Goal: Check status: Check status

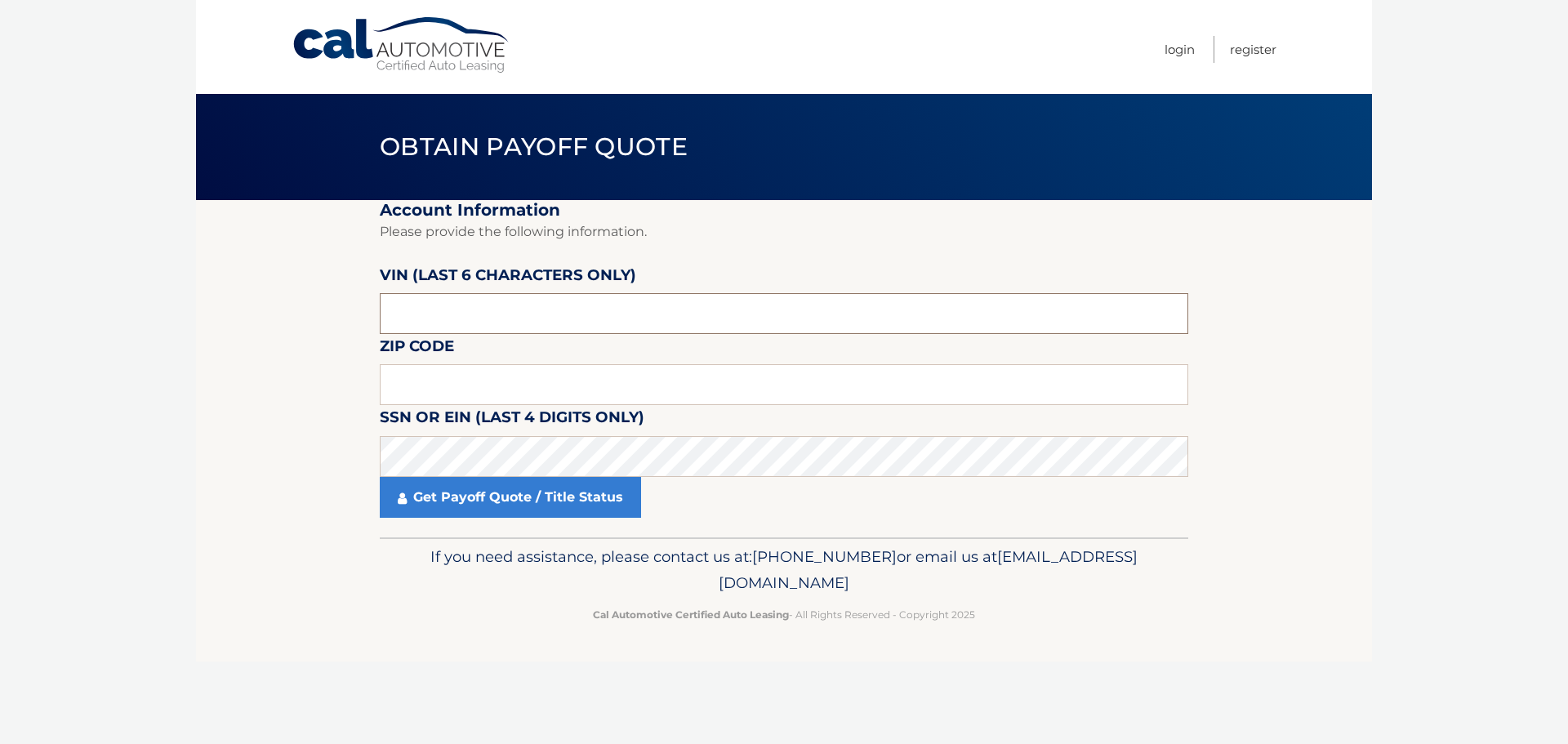
click at [548, 316] on input "text" at bounding box center [784, 313] width 809 height 41
type input "183937"
click at [535, 400] on input "text" at bounding box center [784, 384] width 809 height 41
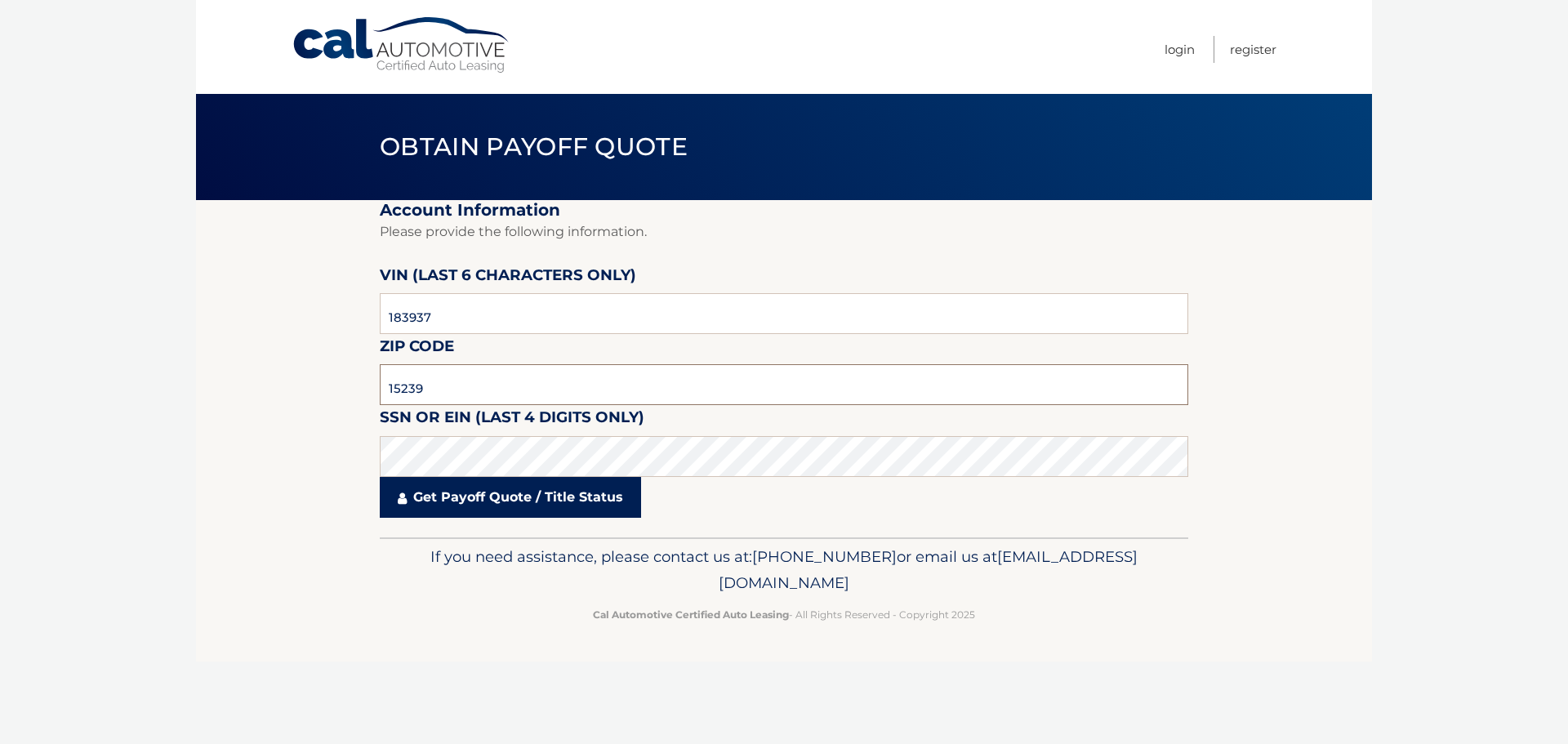
type input "15239"
click at [477, 496] on link "Get Payoff Quote / Title Status" at bounding box center [510, 497] width 261 height 41
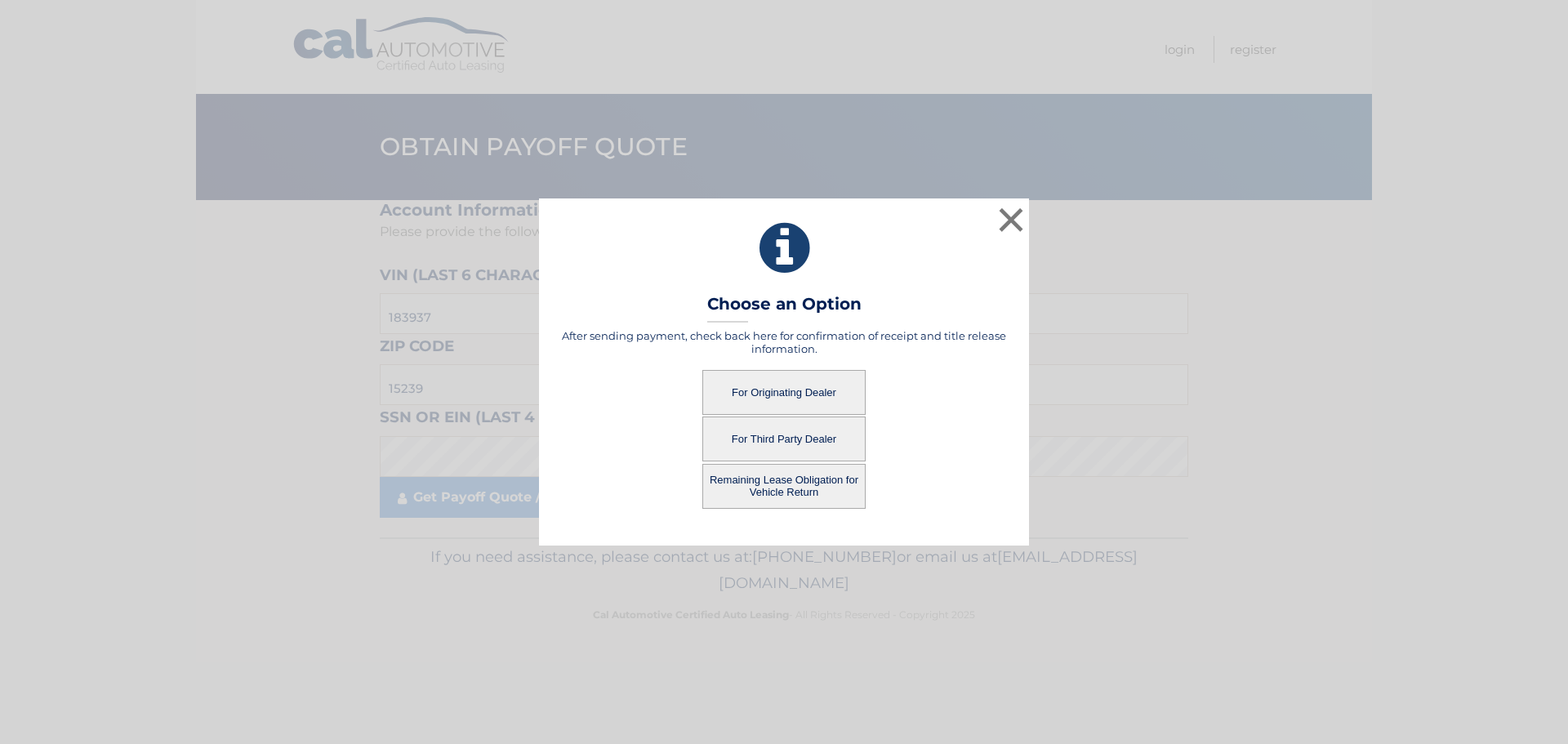
click at [758, 392] on button "For Originating Dealer" at bounding box center [784, 393] width 163 height 45
click at [404, 323] on div "× Choose an Option After sending payment, check back here for confirmation of r…" at bounding box center [784, 371] width 1555 height 346
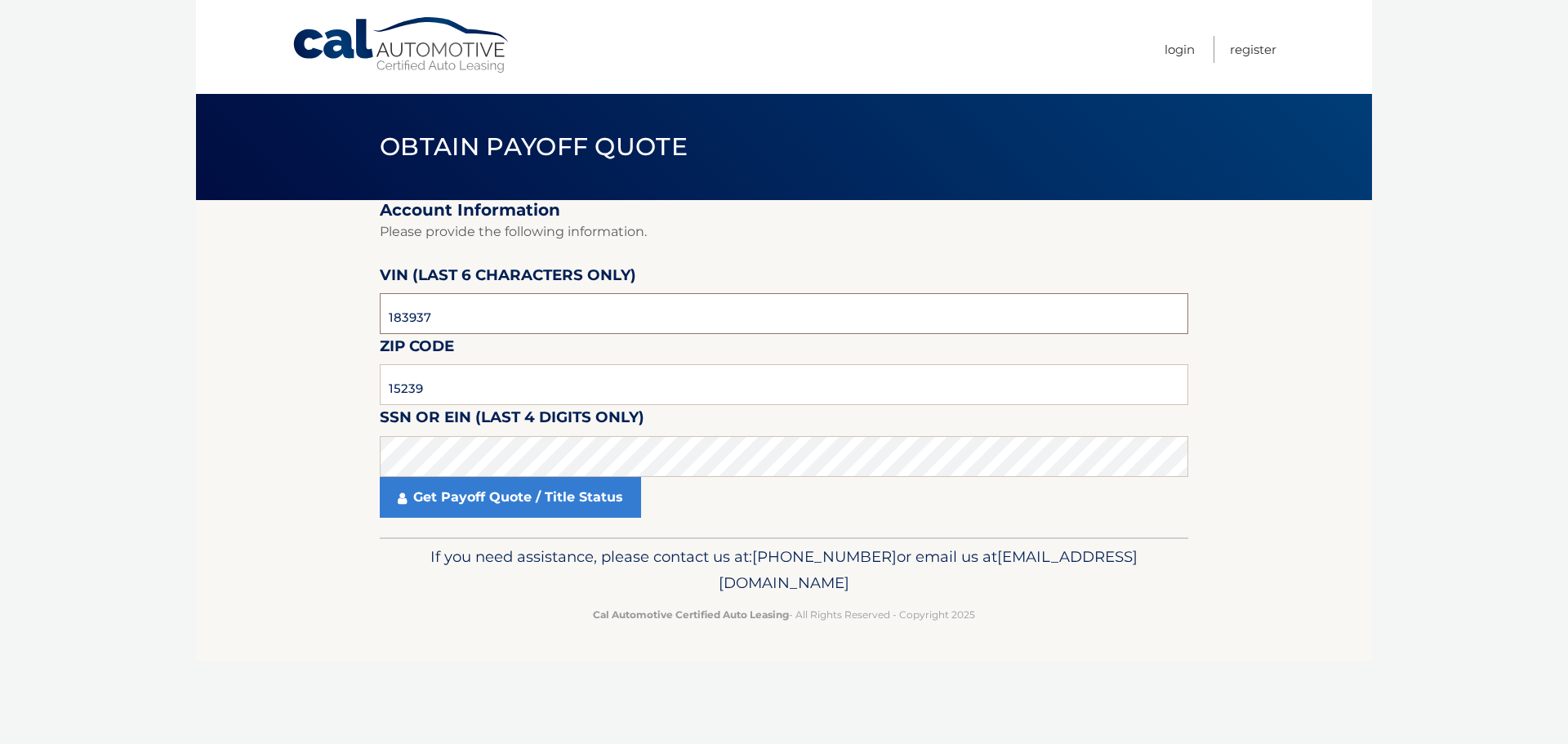
click at [404, 322] on input "183937" at bounding box center [784, 313] width 809 height 41
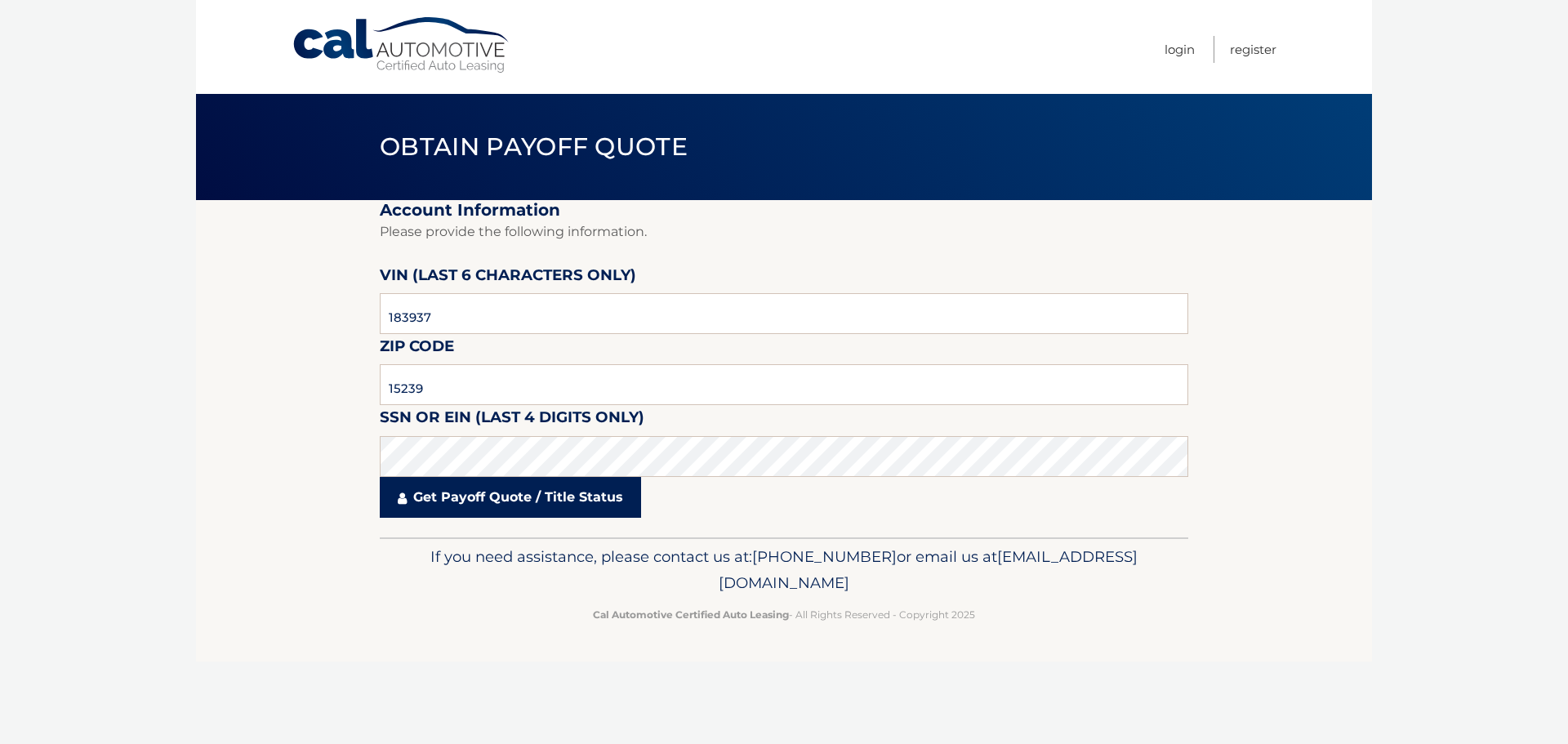
click at [427, 504] on link "Get Payoff Quote / Title Status" at bounding box center [510, 497] width 261 height 41
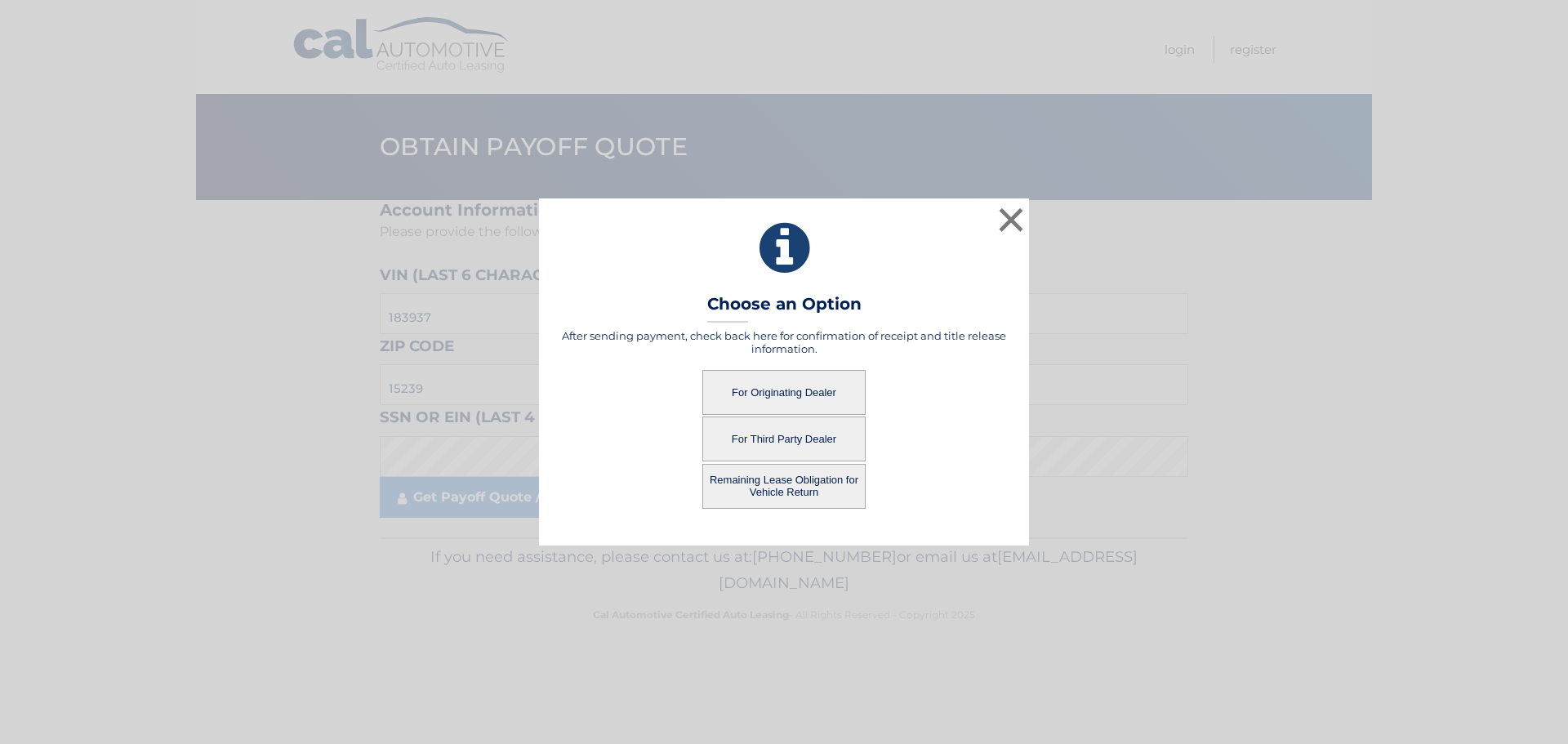
click at [765, 390] on button "For Originating Dealer" at bounding box center [784, 393] width 163 height 45
click at [764, 390] on button "For Originating Dealer" at bounding box center [784, 393] width 163 height 45
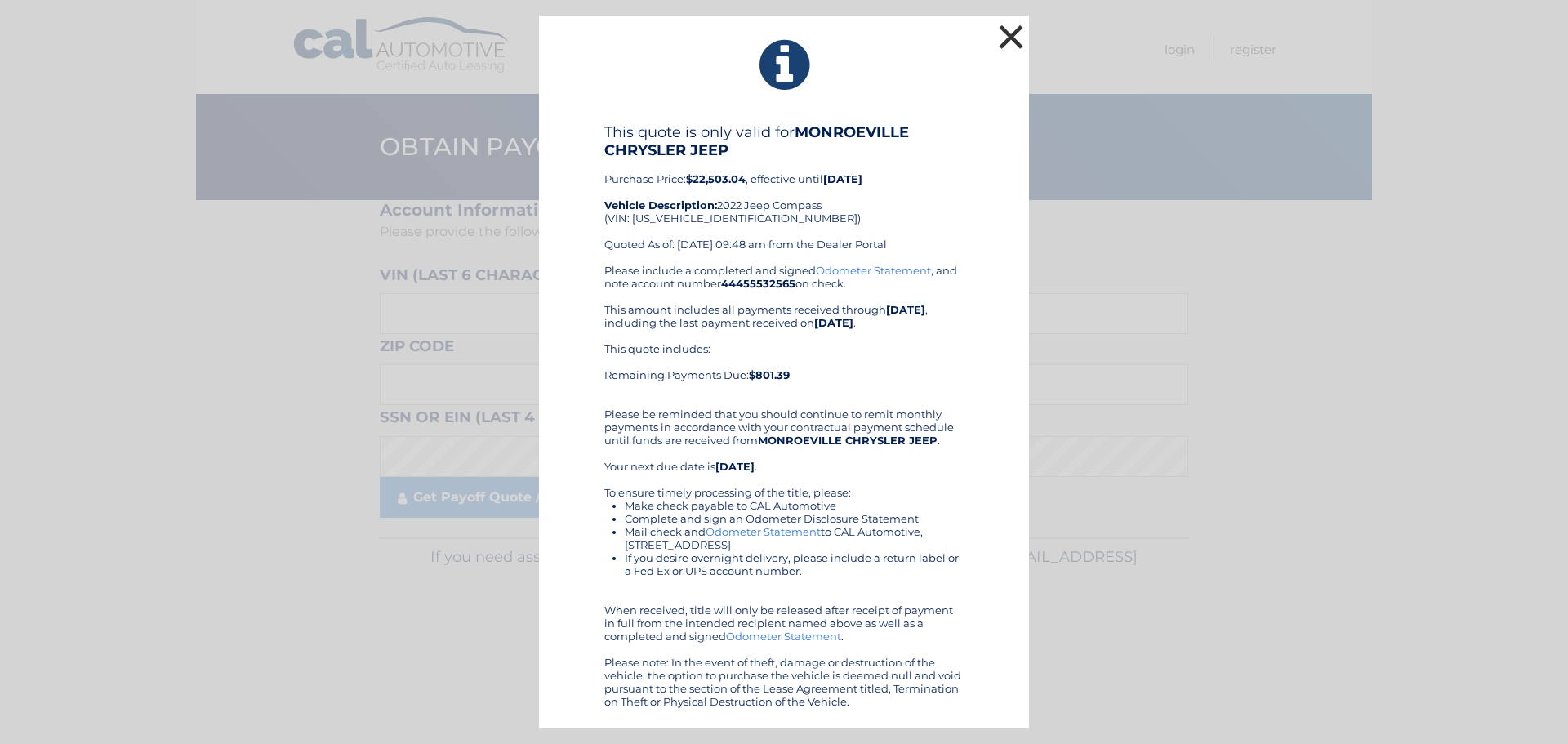
click at [1016, 36] on button "×" at bounding box center [1011, 37] width 33 height 33
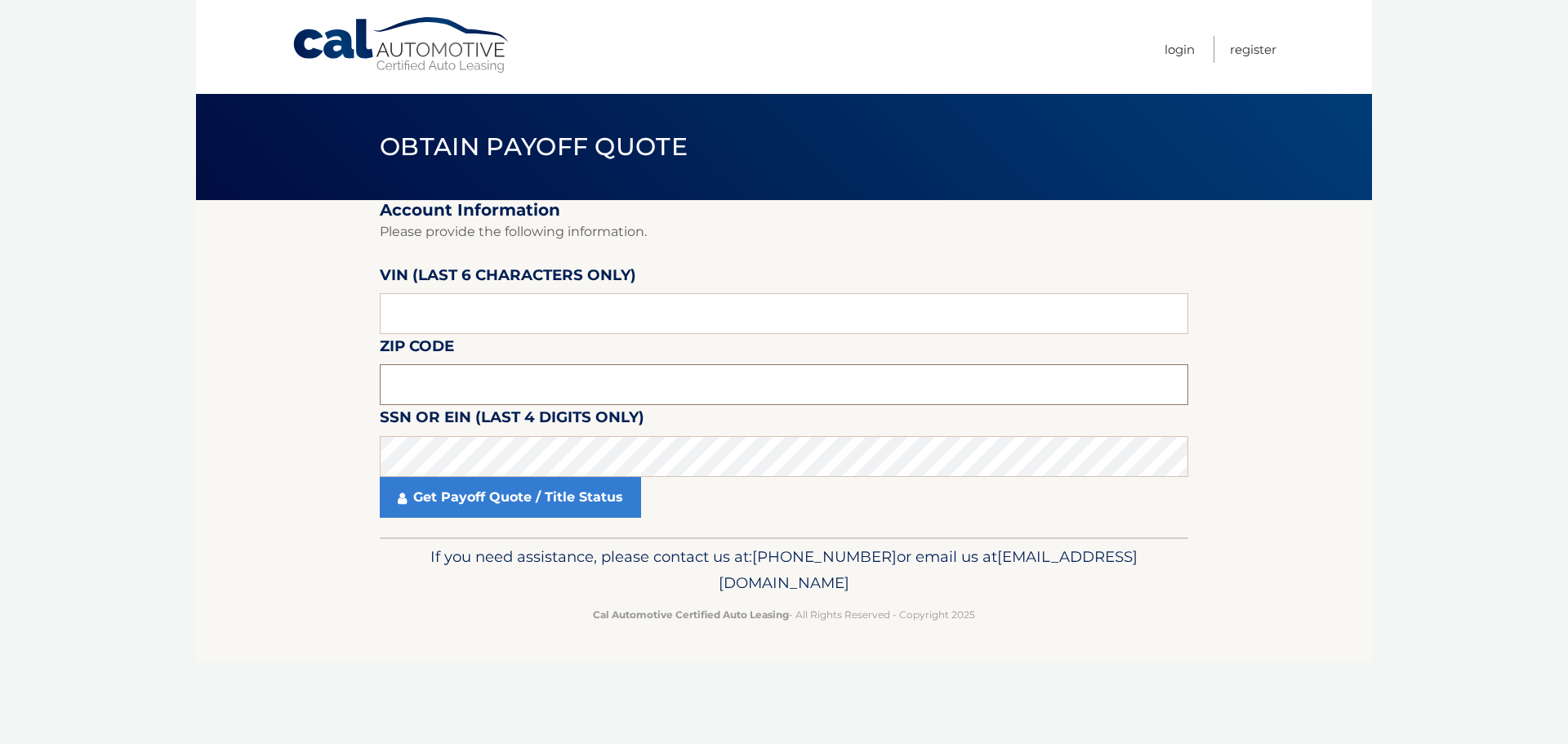
click at [479, 389] on input "text" at bounding box center [784, 384] width 809 height 41
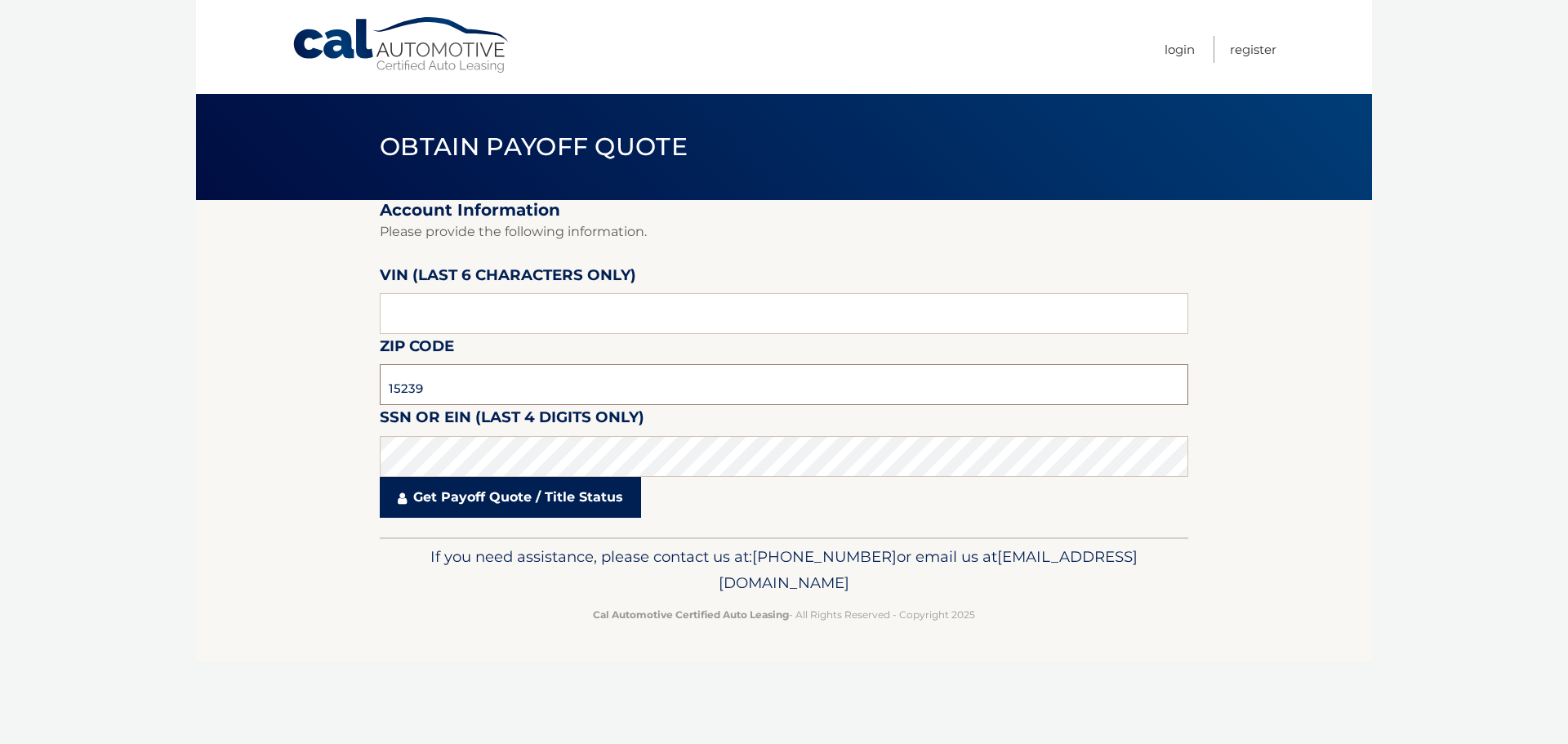
type input "15239"
click at [491, 491] on link "Get Payoff Quote / Title Status" at bounding box center [510, 497] width 261 height 41
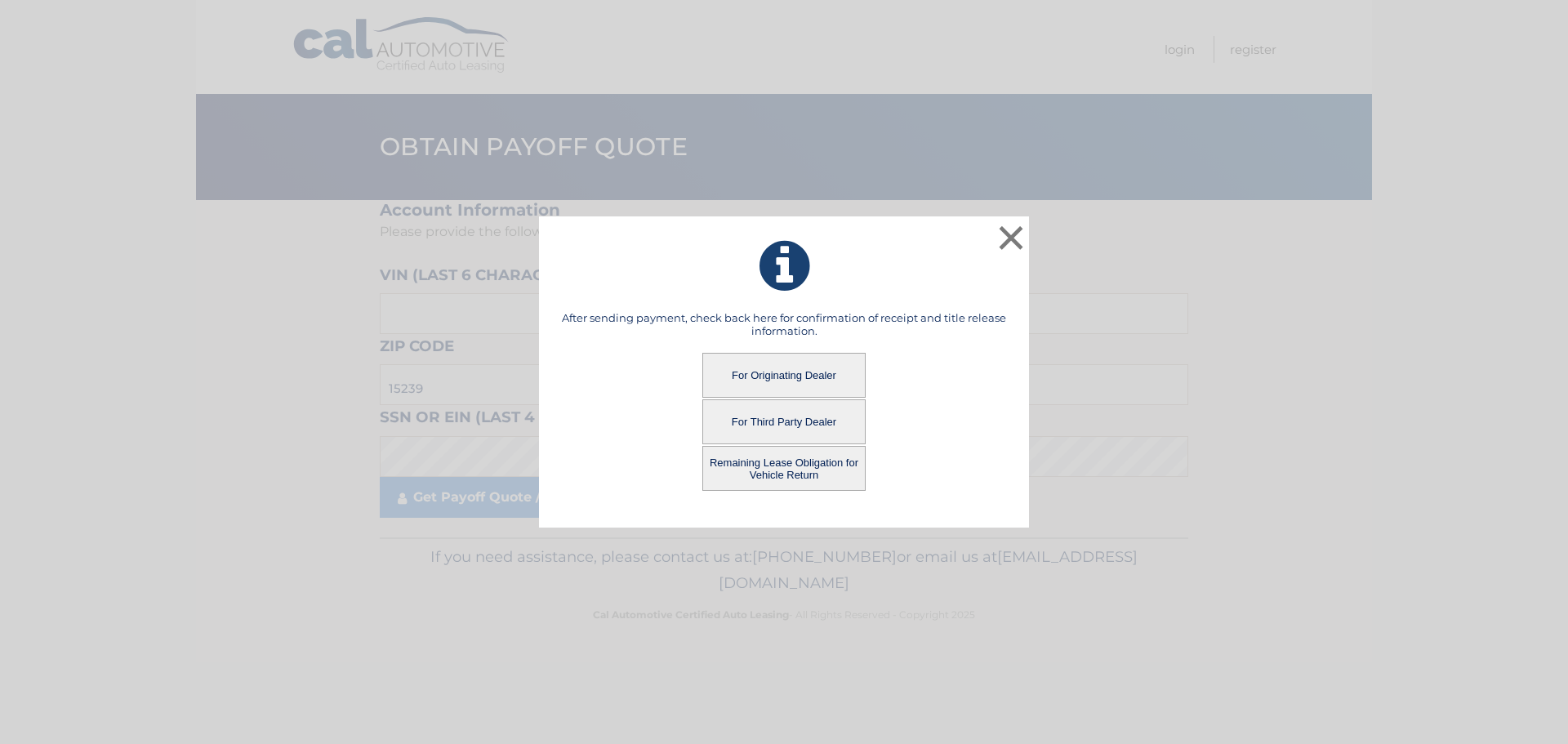
click at [791, 473] on button "Remaining Lease Obligation for Vehicle Return" at bounding box center [784, 469] width 163 height 45
click at [770, 471] on button "Remaining Lease Obligation for Vehicle Return" at bounding box center [784, 469] width 163 height 45
